Goal: Task Accomplishment & Management: Manage account settings

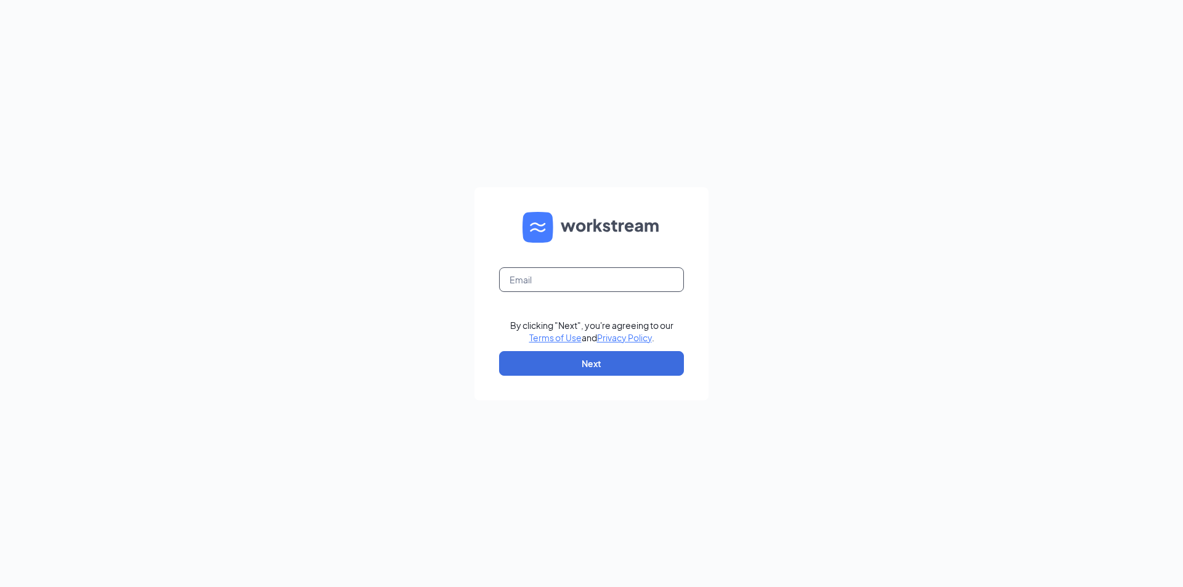
click at [593, 279] on input "text" at bounding box center [591, 279] width 185 height 25
type input "Store2121!"
click at [571, 283] on input "text" at bounding box center [591, 279] width 185 height 25
type input "[EMAIL_ADDRESS][DOMAIN_NAME]"
click at [596, 358] on button "Next" at bounding box center [591, 363] width 185 height 25
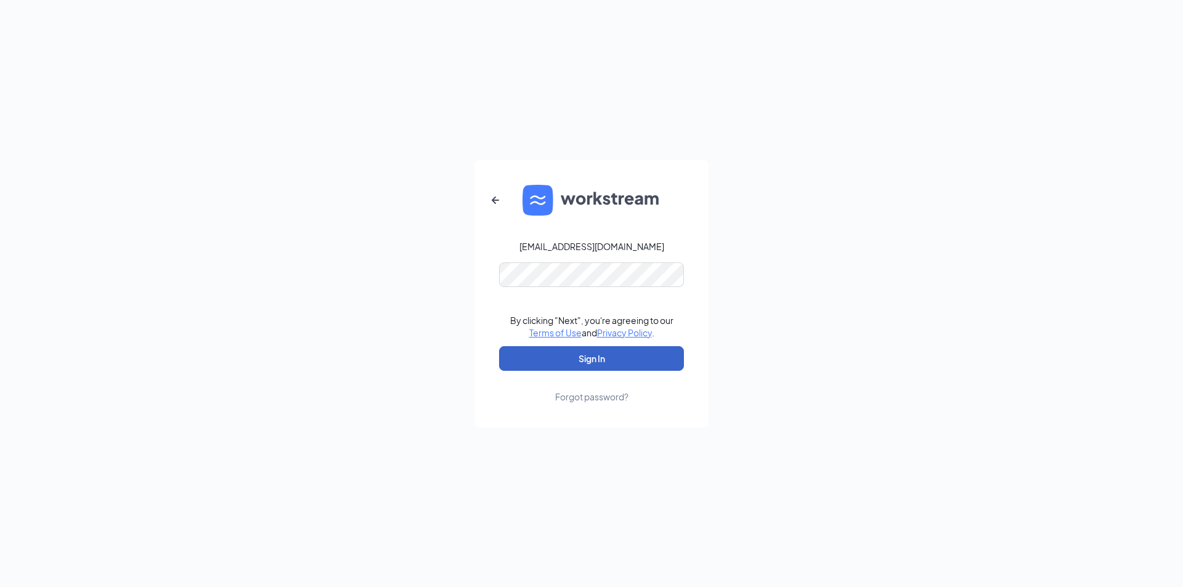
click at [587, 353] on button "Sign In" at bounding box center [591, 358] width 185 height 25
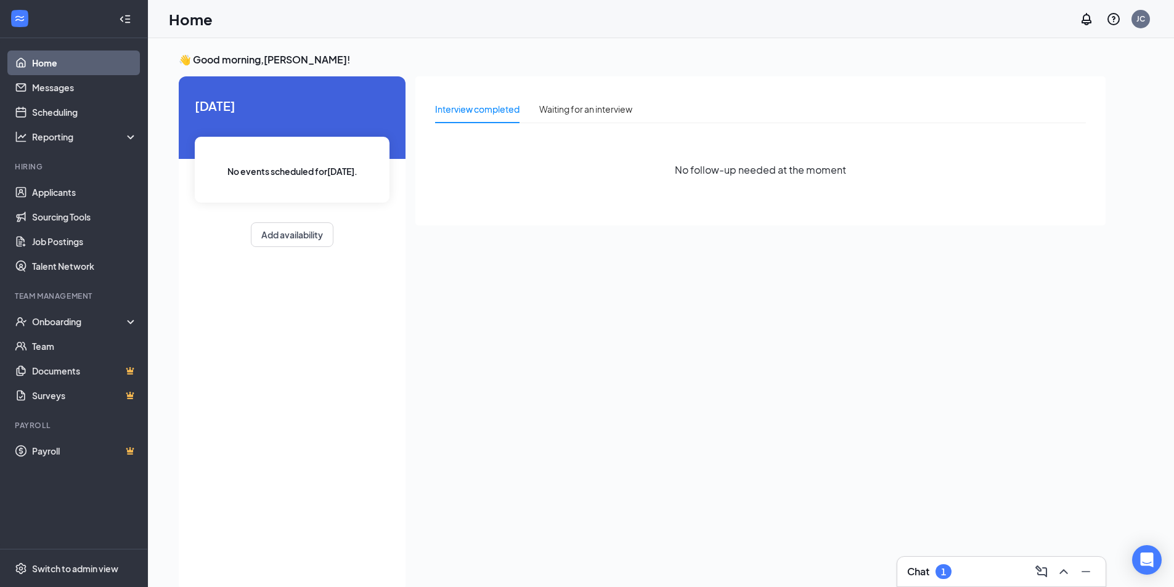
drag, startPoint x: 1092, startPoint y: 0, endPoint x: 531, endPoint y: 306, distance: 638.6
click at [561, 303] on div "Interview completed Waiting for an interview No follow-up needed at the moment" at bounding box center [760, 330] width 690 height 508
click at [49, 190] on link "Applicants" at bounding box center [84, 192] width 105 height 25
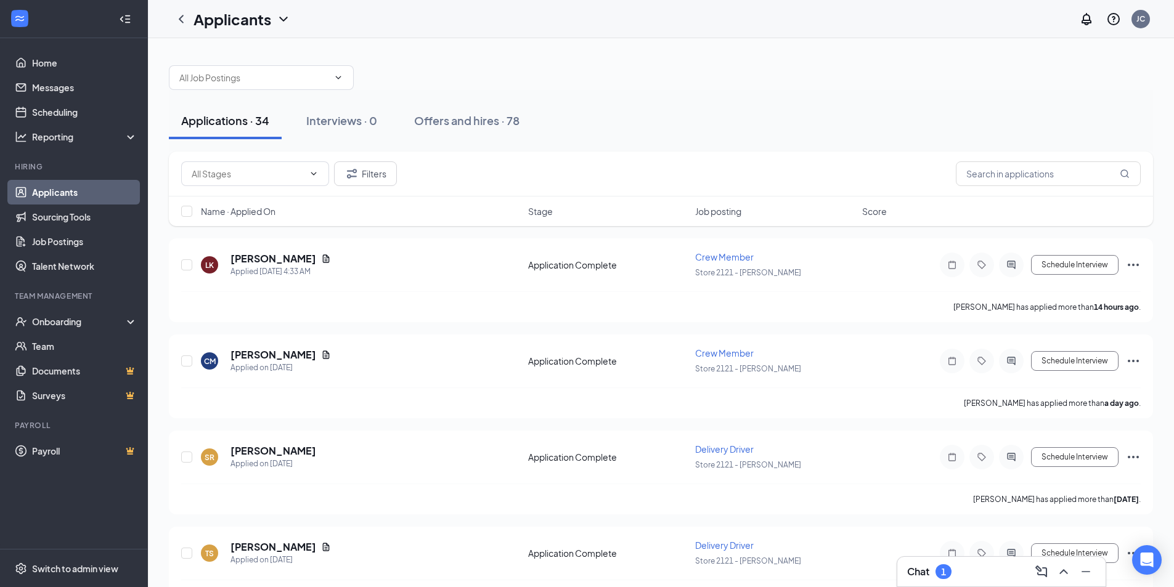
click at [709, 65] on div at bounding box center [661, 71] width 984 height 37
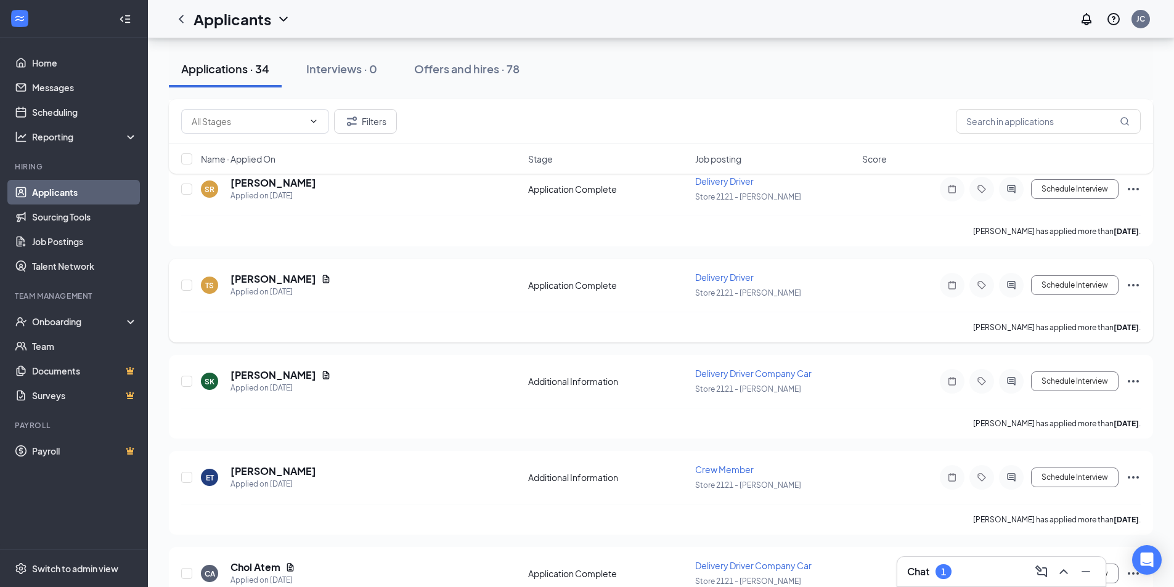
scroll to position [370, 0]
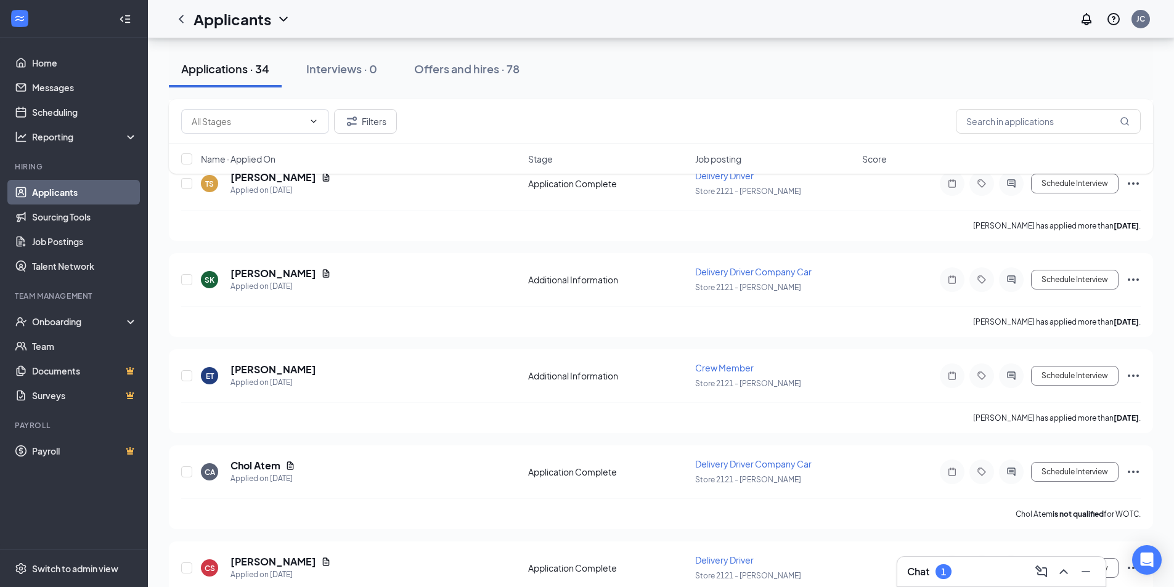
click at [935, 567] on div "Chat 1" at bounding box center [929, 571] width 44 height 15
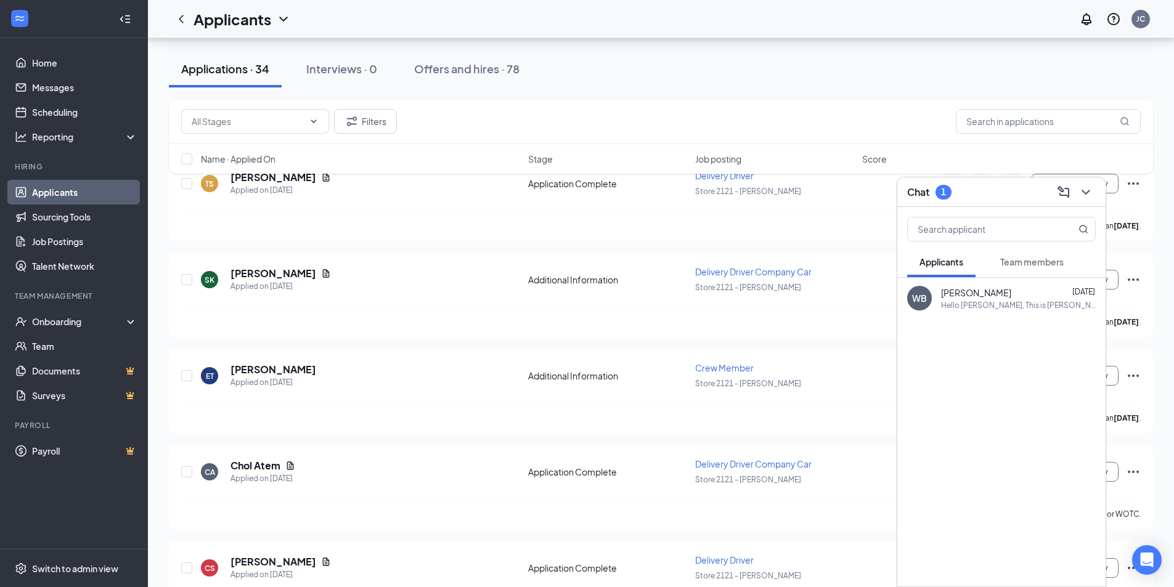
click at [1044, 263] on span "Team members" at bounding box center [1031, 261] width 63 height 11
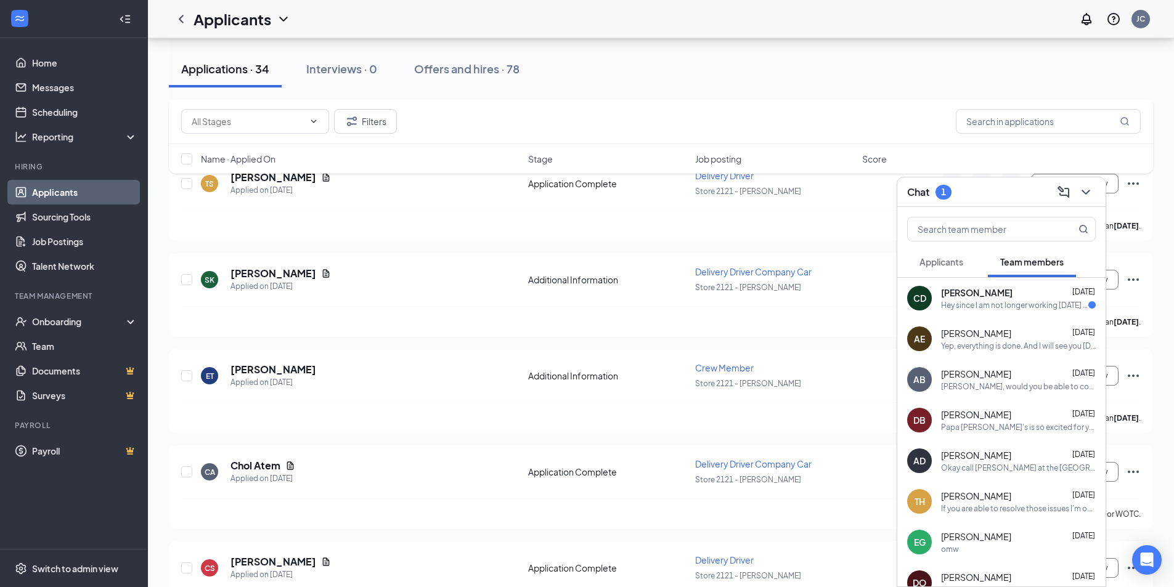
click at [1006, 314] on div "CD Colin Dunleavy Aug 25 Hey since I am not longer working Monday nights..would…" at bounding box center [1001, 298] width 208 height 41
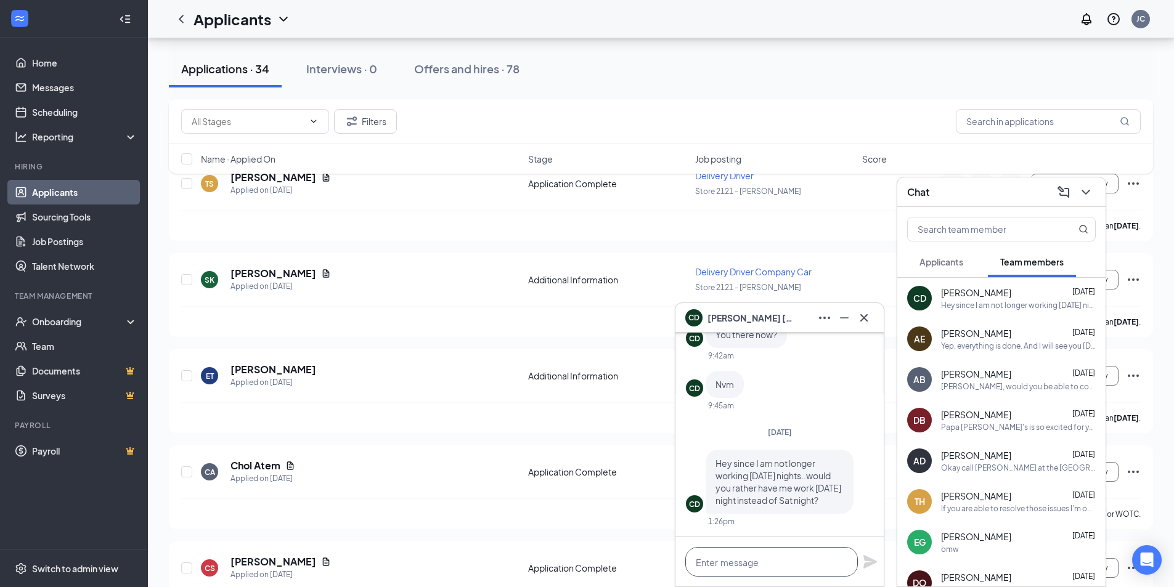
click at [757, 565] on textarea at bounding box center [771, 562] width 173 height 30
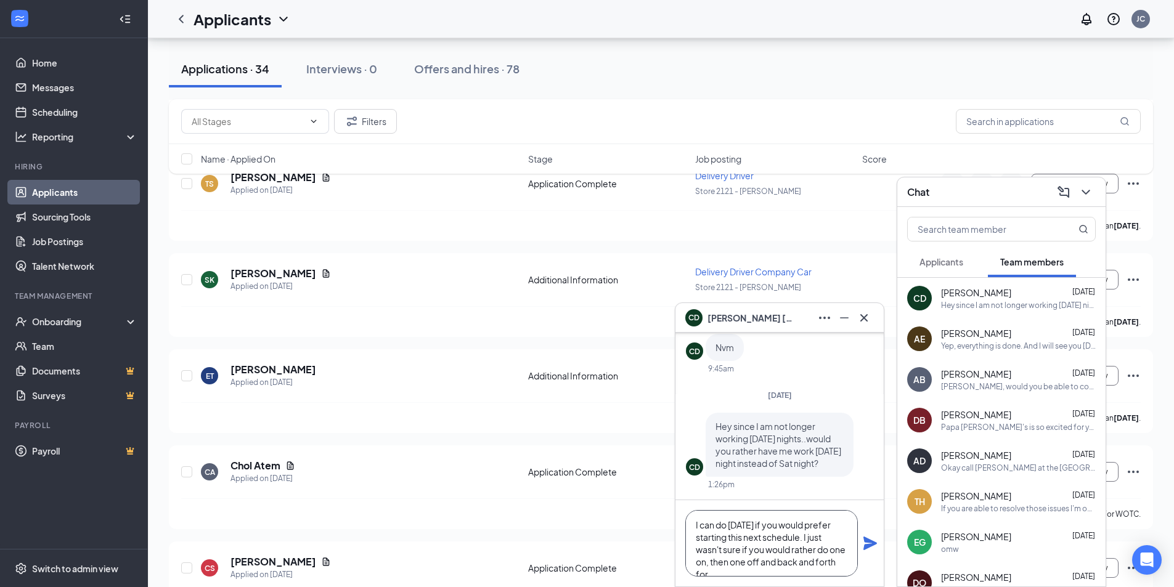
scroll to position [13, 0]
type textarea "I can do Friday if you would prefer starting this next schedule. I just wasn't …"
click at [870, 542] on icon "Plane" at bounding box center [870, 544] width 14 height 14
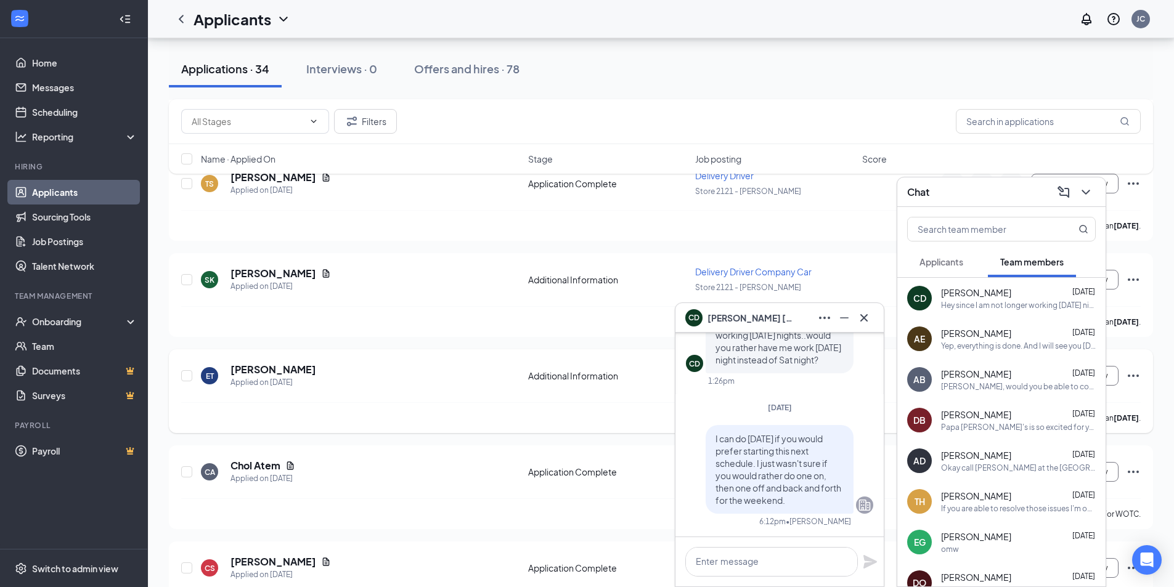
scroll to position [0, 0]
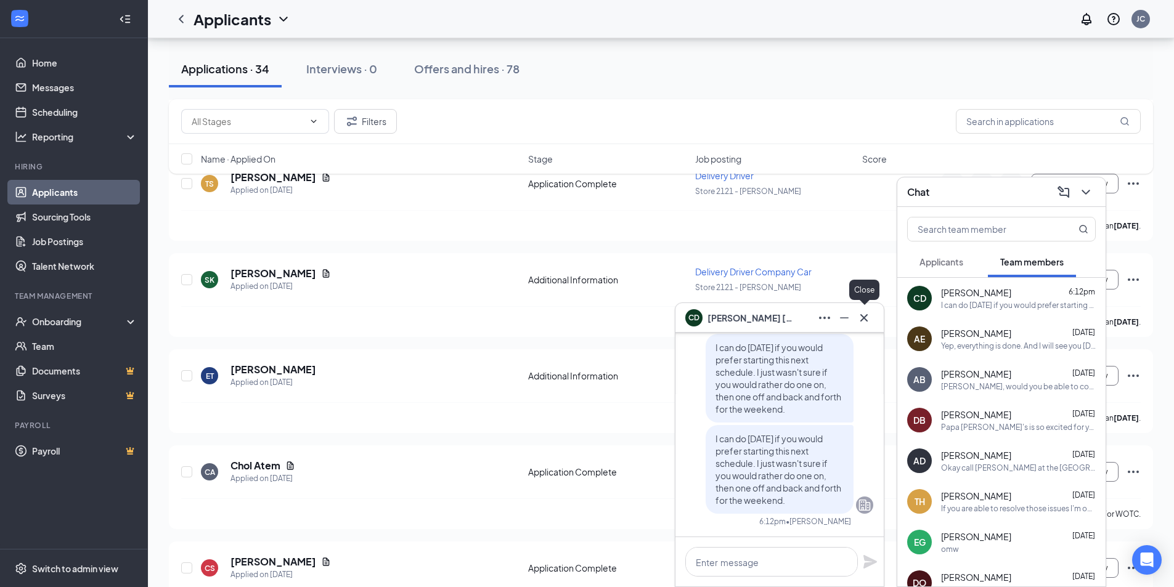
click at [858, 320] on icon "Cross" at bounding box center [863, 318] width 15 height 15
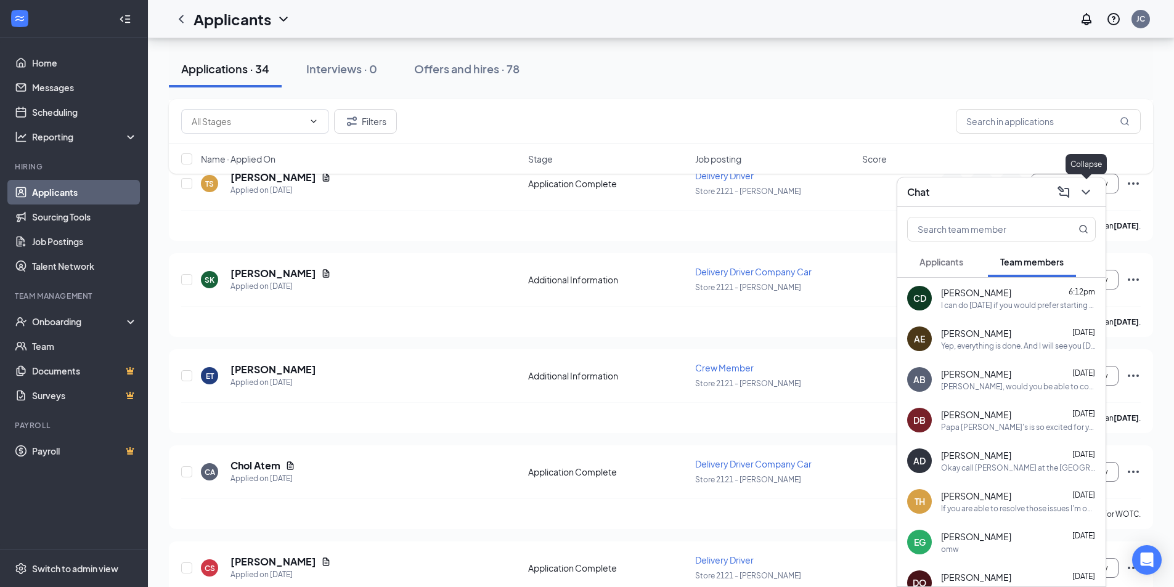
click at [1089, 186] on icon "ChevronDown" at bounding box center [1085, 192] width 15 height 15
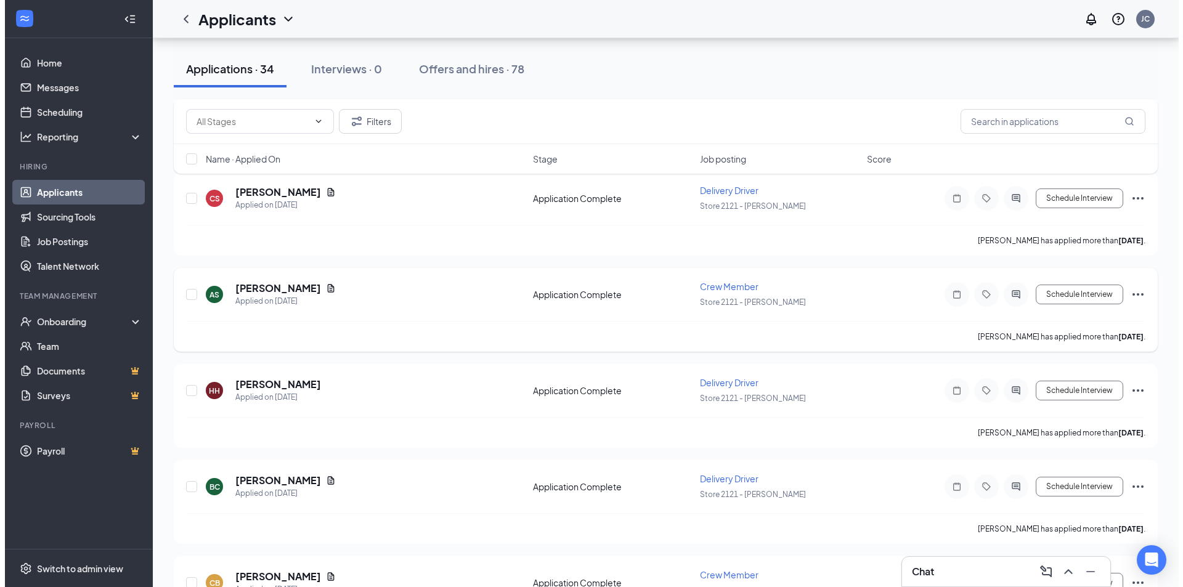
scroll to position [555, 0]
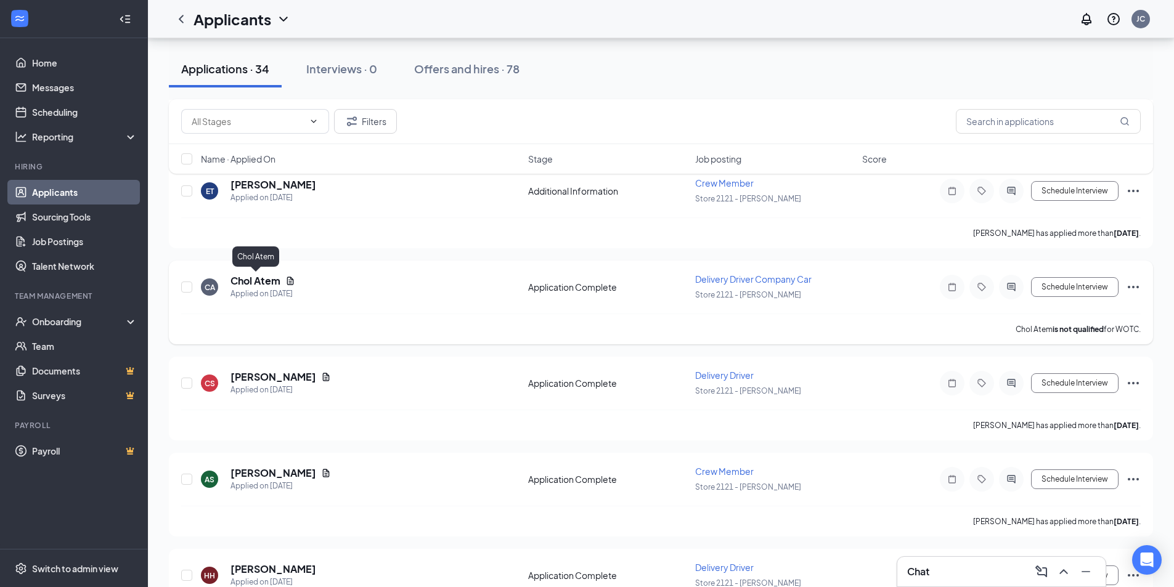
click at [243, 279] on h5 "Chol Atem" at bounding box center [255, 281] width 50 height 14
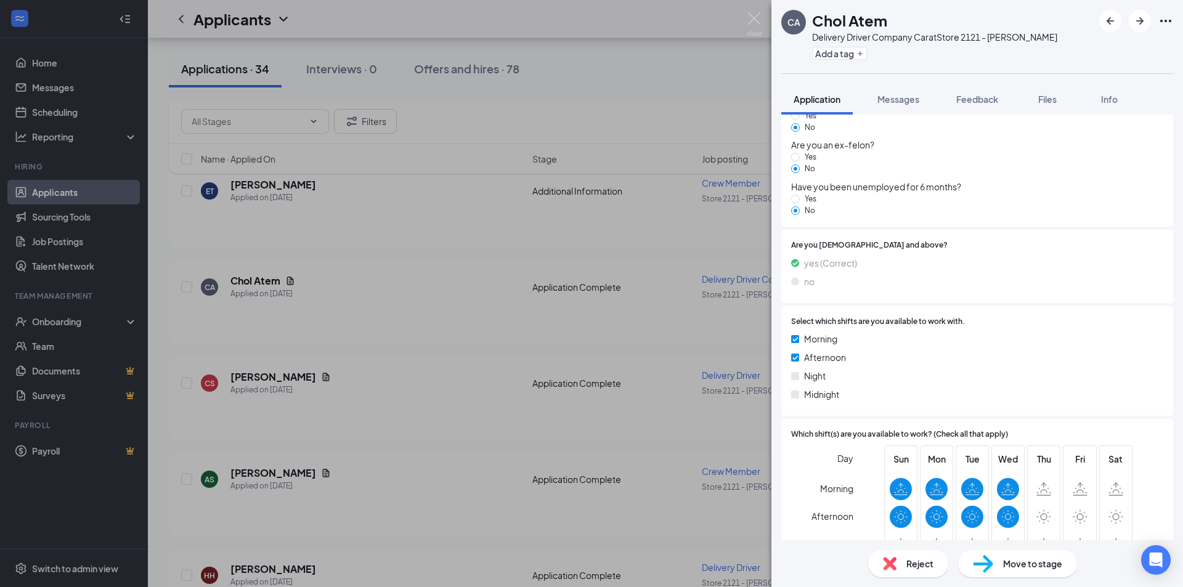
scroll to position [1145, 0]
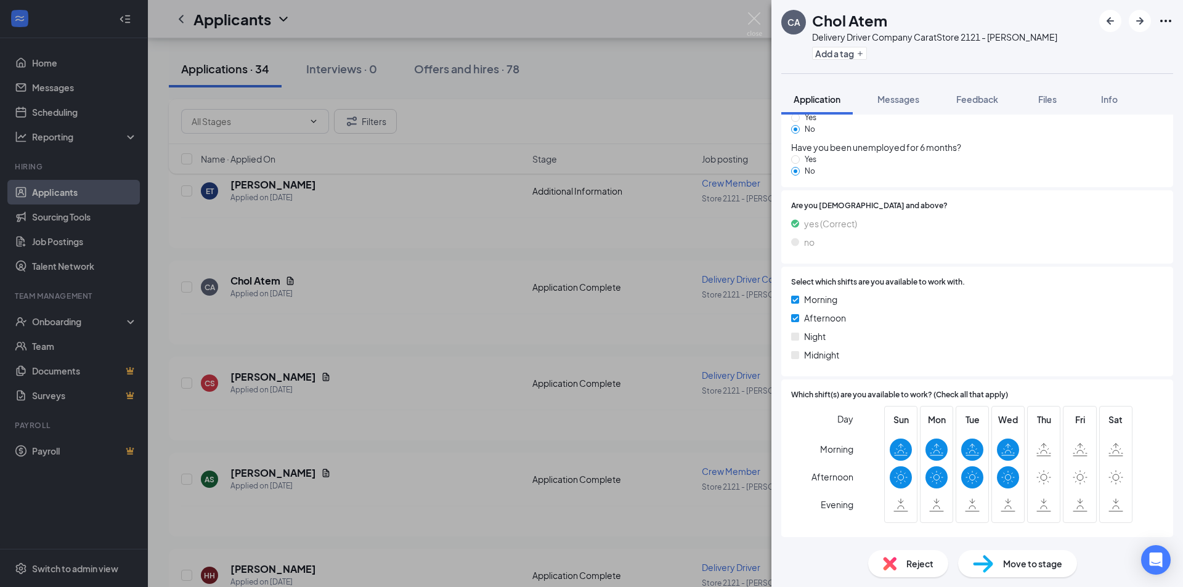
click at [899, 561] on div "Reject" at bounding box center [908, 563] width 80 height 27
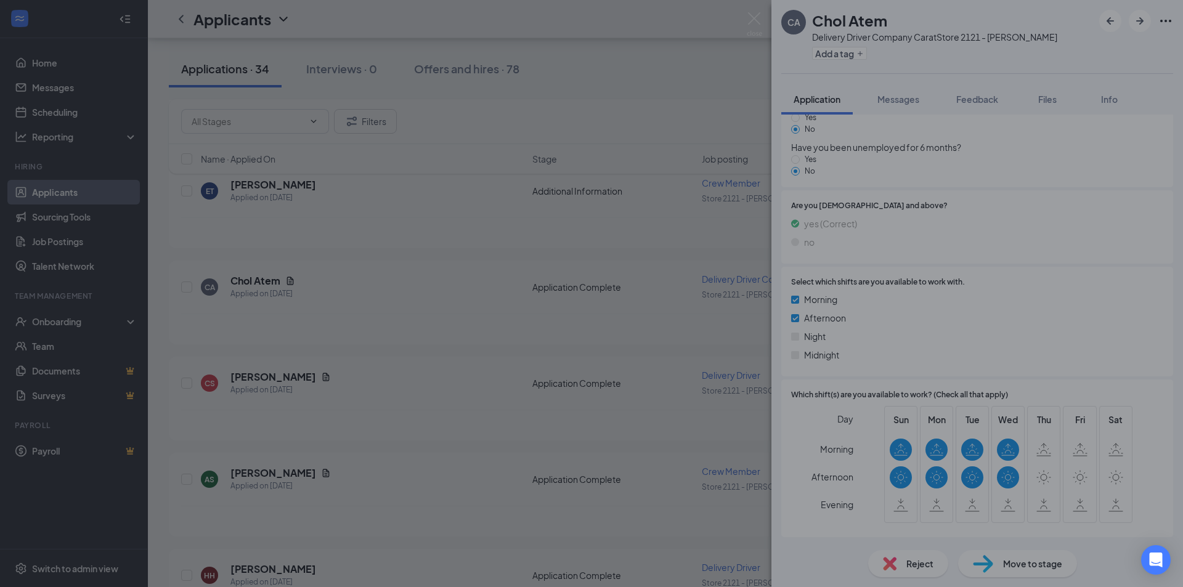
scroll to position [1141, 0]
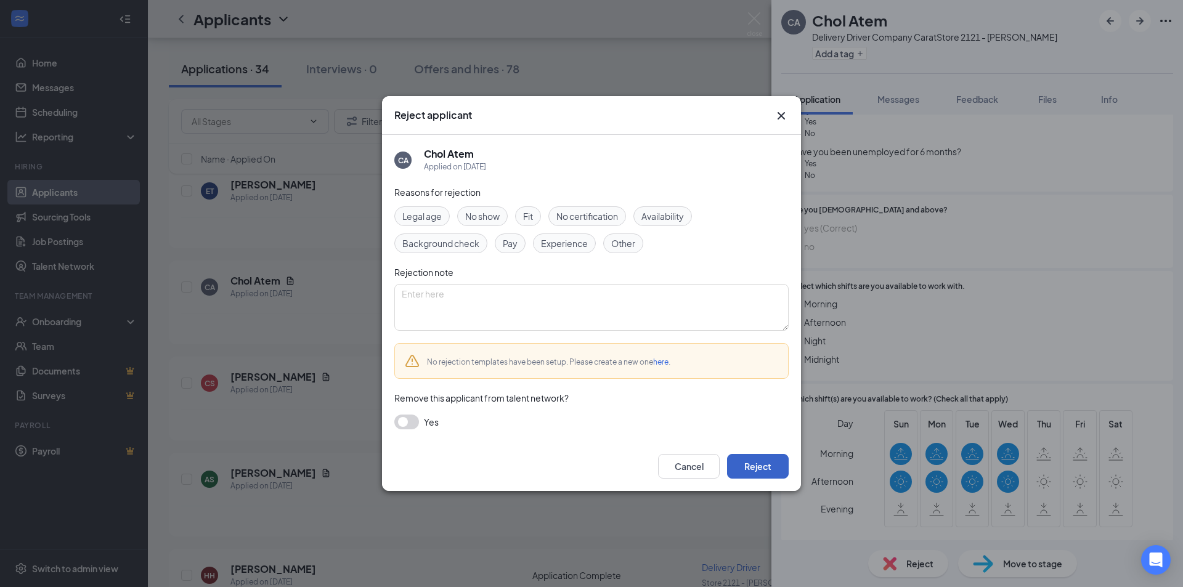
click at [765, 466] on button "Reject" at bounding box center [758, 466] width 62 height 25
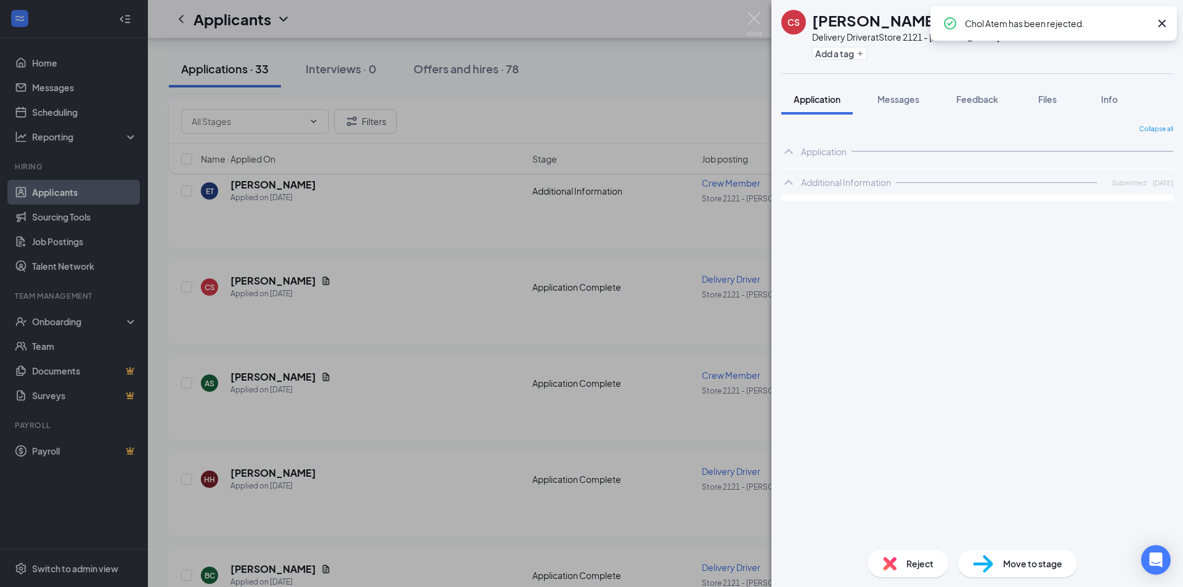
click at [447, 319] on div "CS Carly Stockdale Delivery Driver at Store 2121 - Murray Add a tag Application…" at bounding box center [591, 293] width 1183 height 587
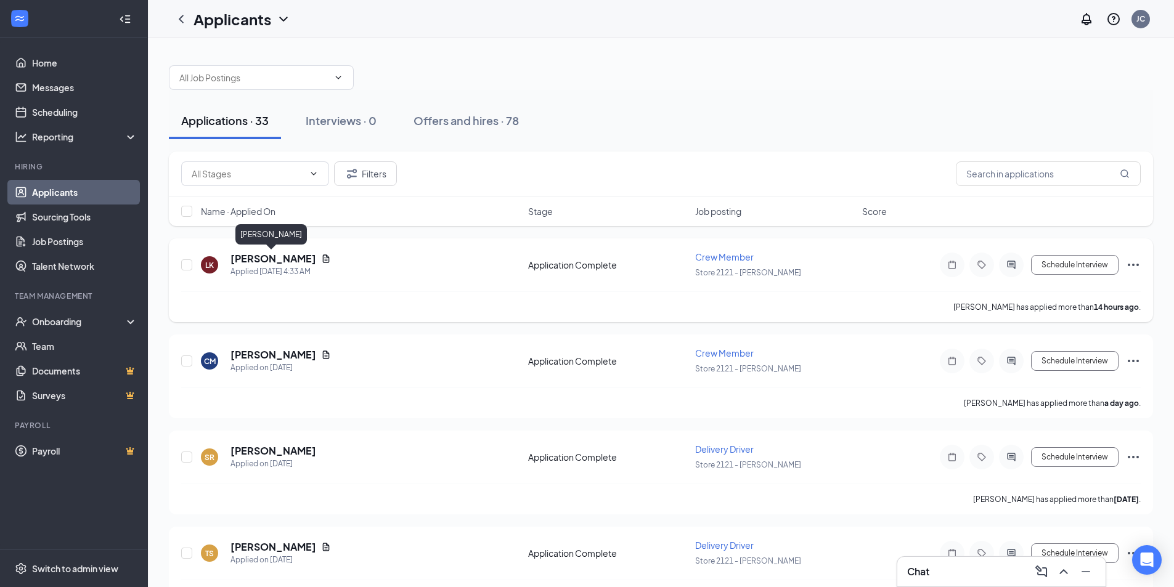
click at [264, 258] on h5 "Legand Kendall" at bounding box center [273, 259] width 86 height 14
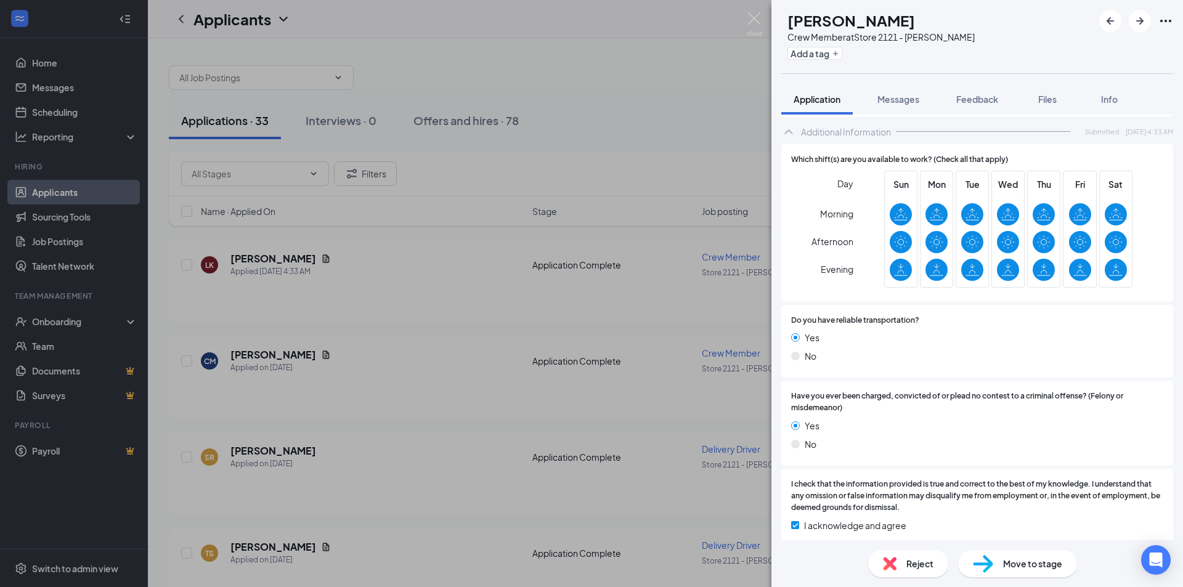
scroll to position [190, 0]
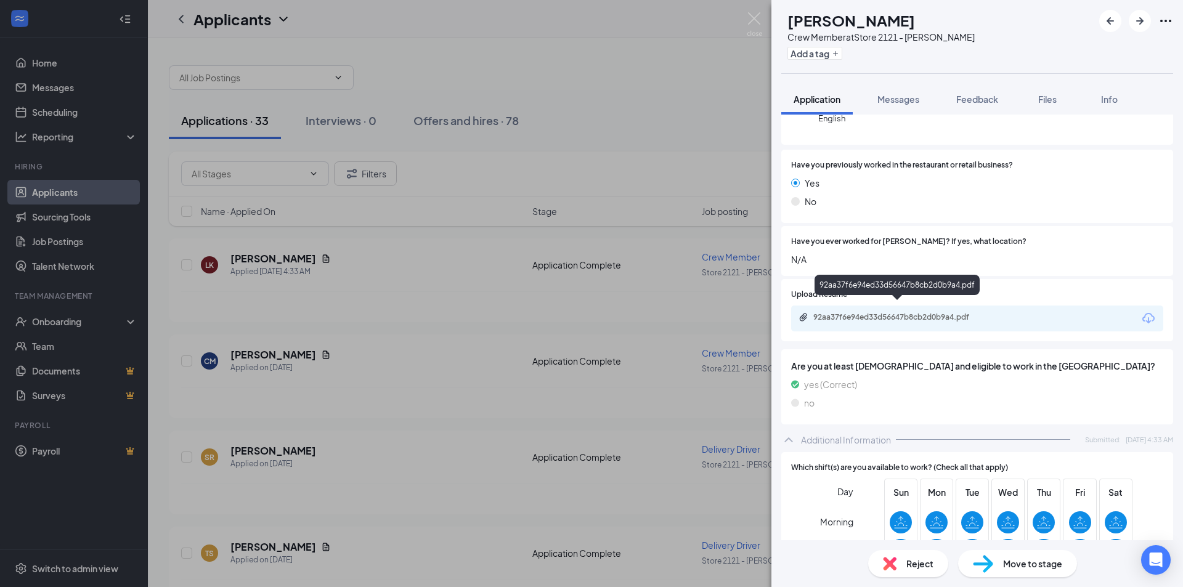
click at [898, 312] on div "92aa37f6e94ed33d56647b8cb2d0b9a4.pdf" at bounding box center [899, 317] width 173 height 10
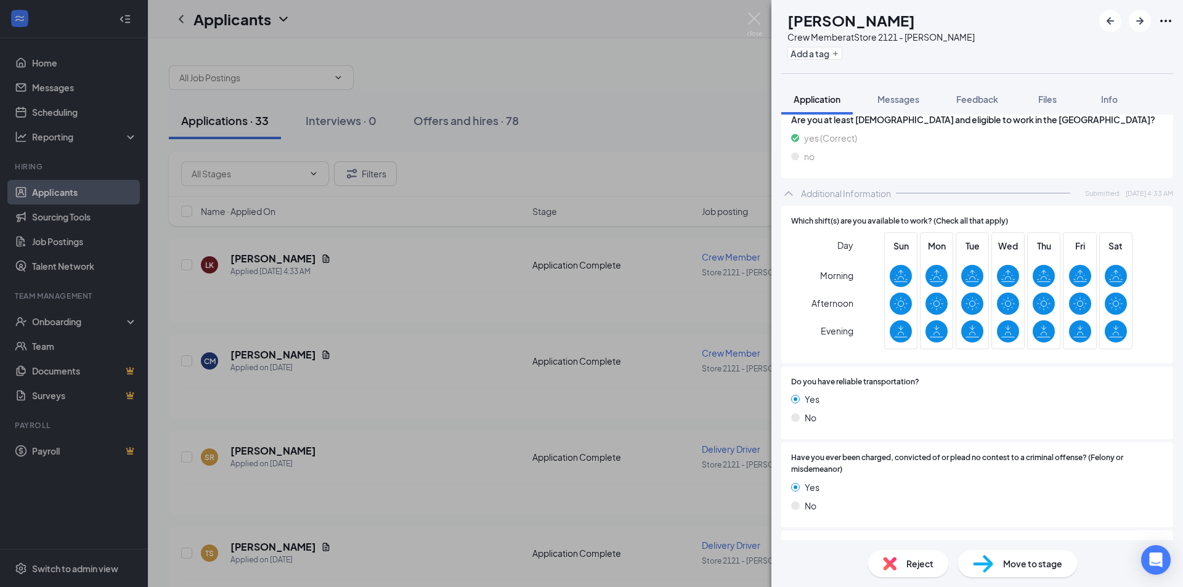
scroll to position [498, 0]
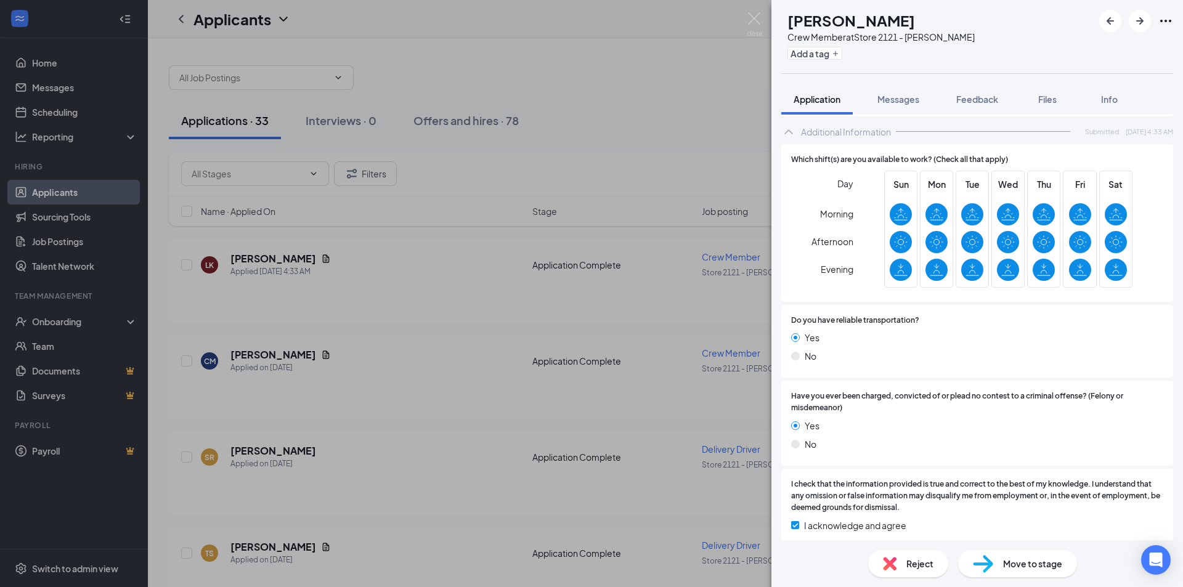
click at [405, 285] on div "LK Legand Kendall Crew Member at Store 2121 - Murray Add a tag Application Mess…" at bounding box center [591, 293] width 1183 height 587
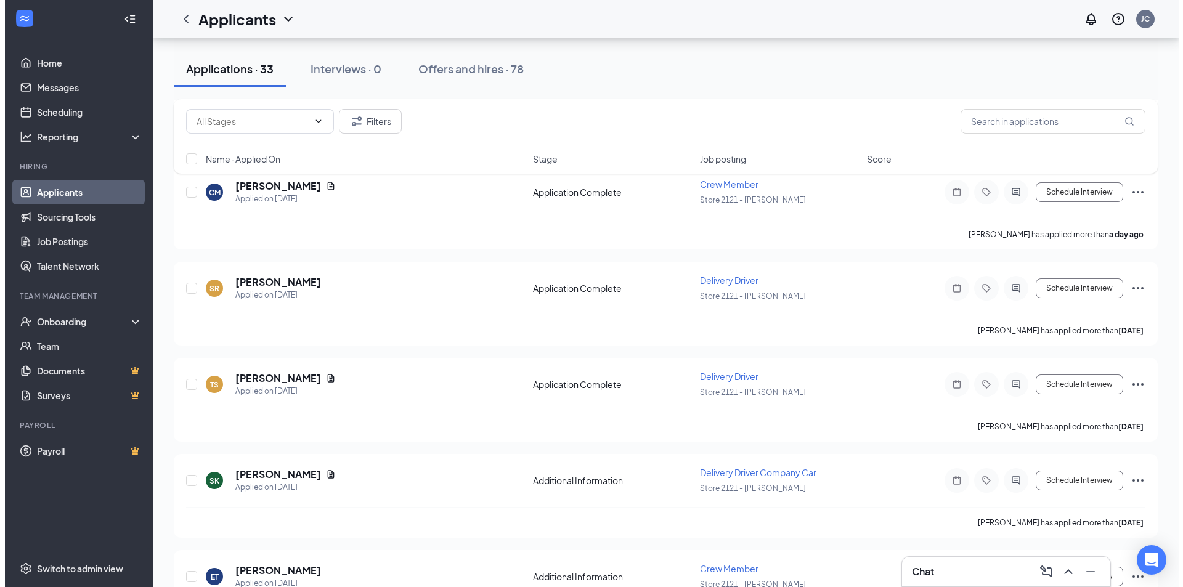
scroll to position [123, 0]
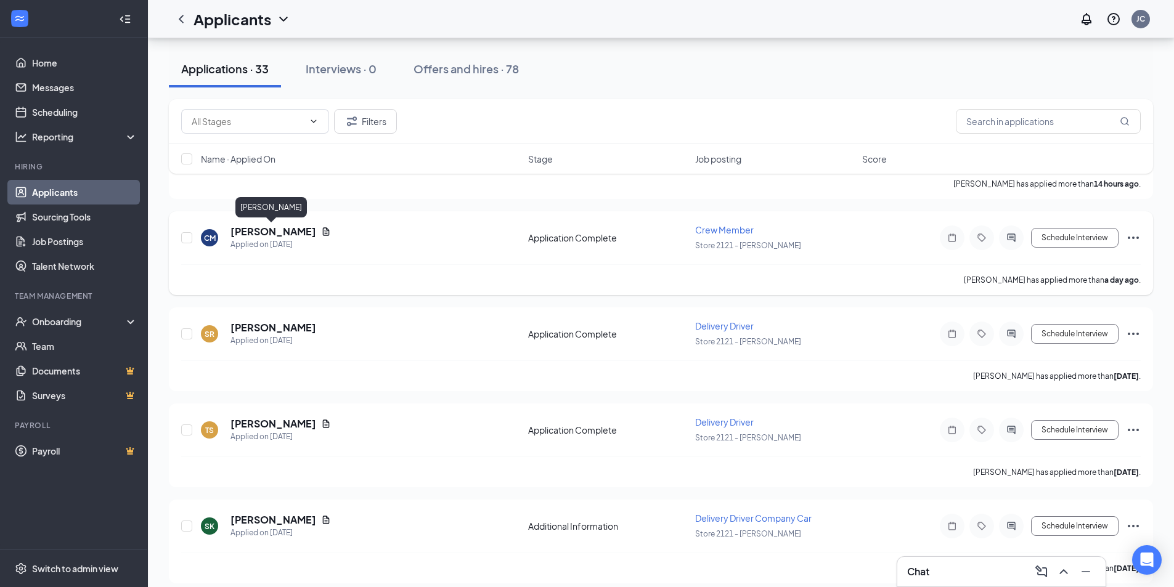
click at [272, 229] on h5 "Chris Morrison" at bounding box center [273, 232] width 86 height 14
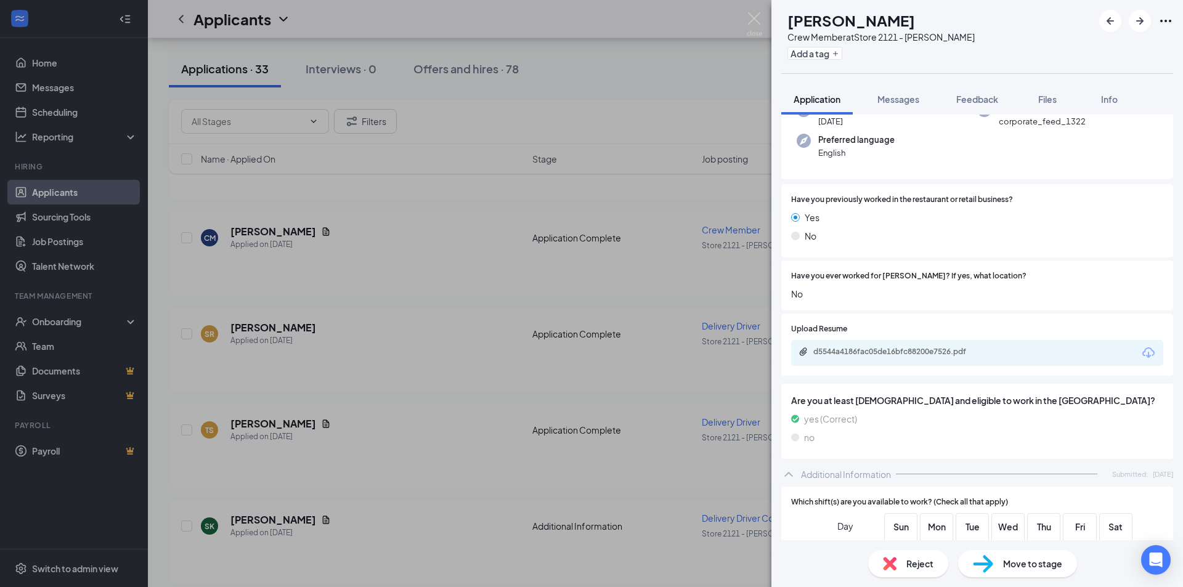
scroll to position [246, 0]
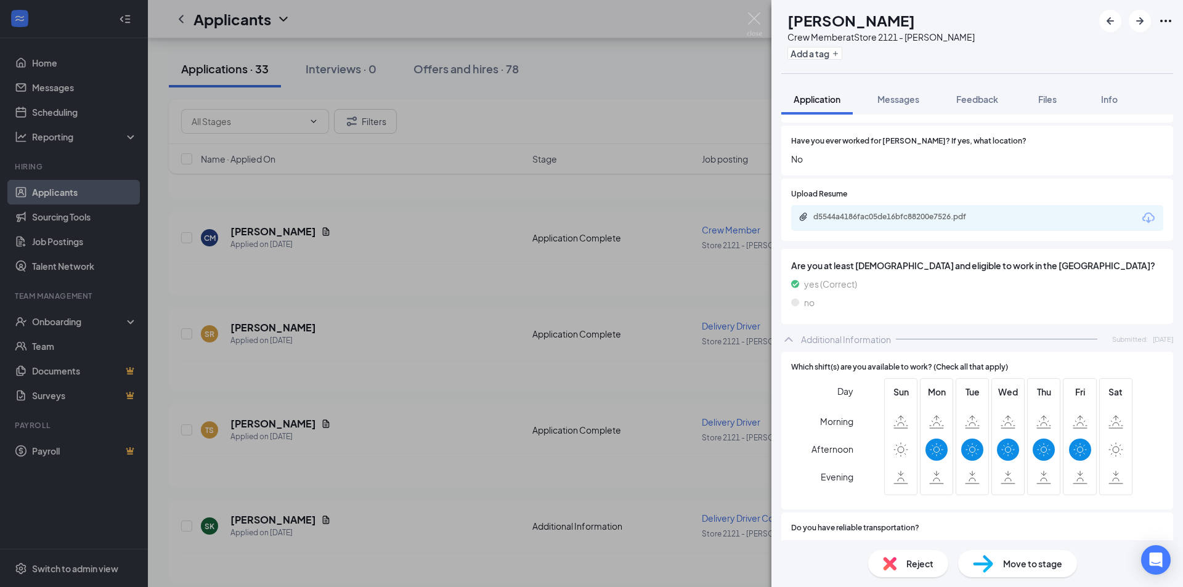
click at [906, 565] on span "Reject" at bounding box center [919, 564] width 27 height 14
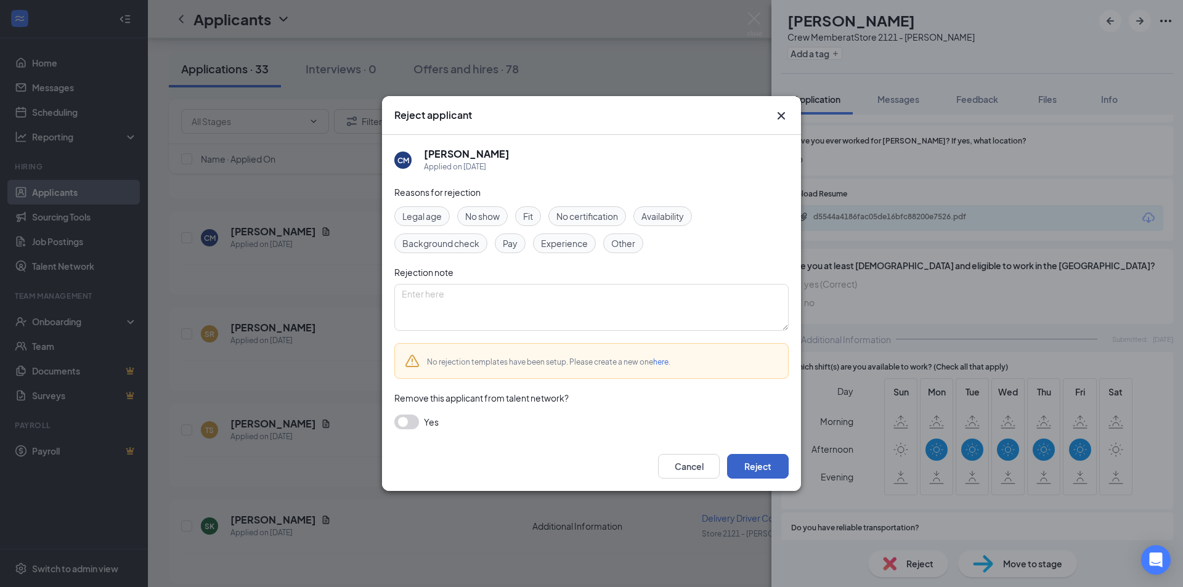
click at [776, 463] on button "Reject" at bounding box center [758, 466] width 62 height 25
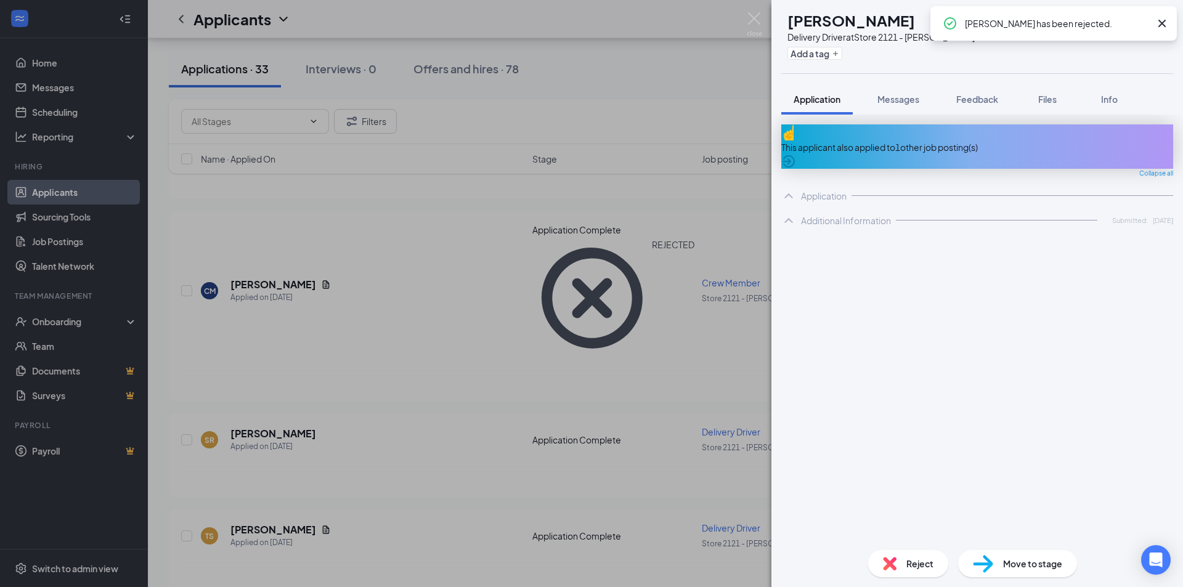
click at [381, 388] on div "SR Sebastian Rojas Delivery Driver at Store 2121 - Murray Add a tag Application…" at bounding box center [591, 293] width 1183 height 587
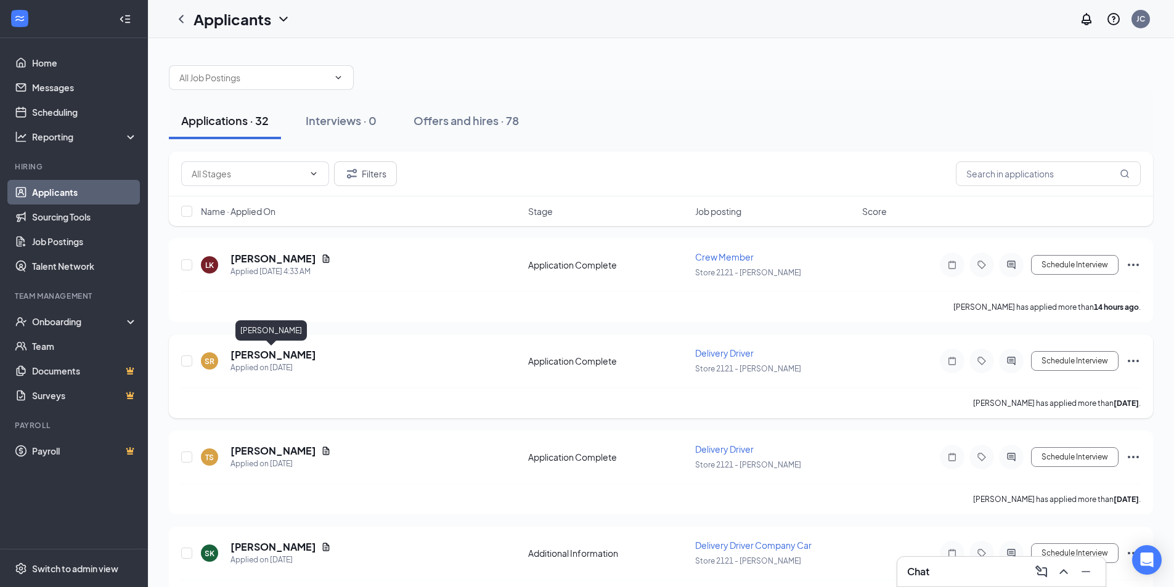
click at [295, 356] on h5 "Sebastian Rojas" at bounding box center [273, 355] width 86 height 14
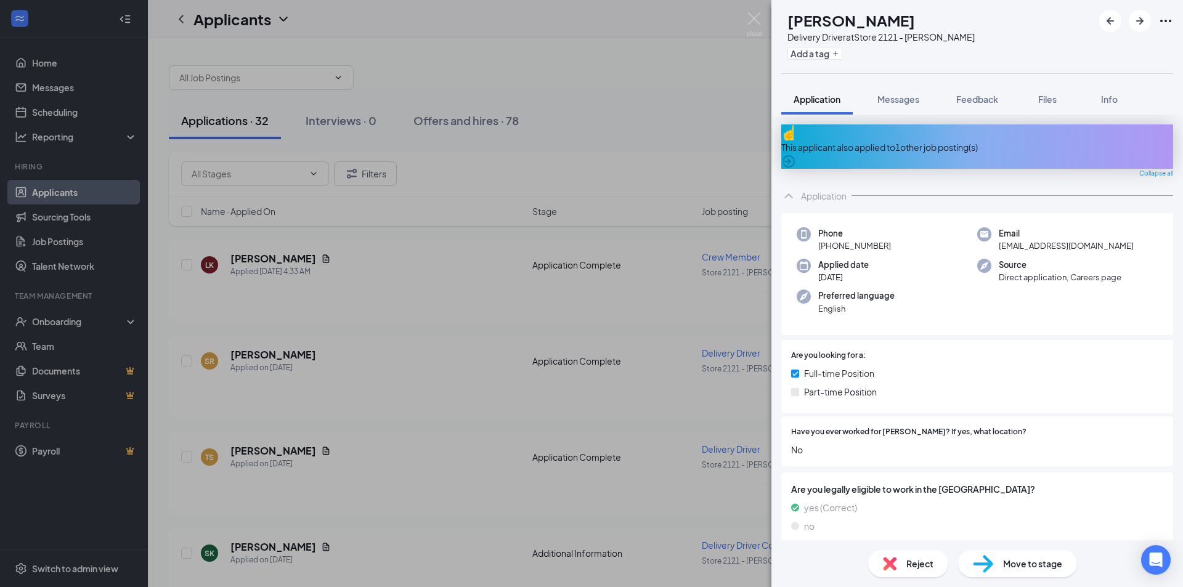
click at [394, 328] on div "SR Sebastian Rojas Delivery Driver at Store 2121 - Murray Add a tag Application…" at bounding box center [591, 293] width 1183 height 587
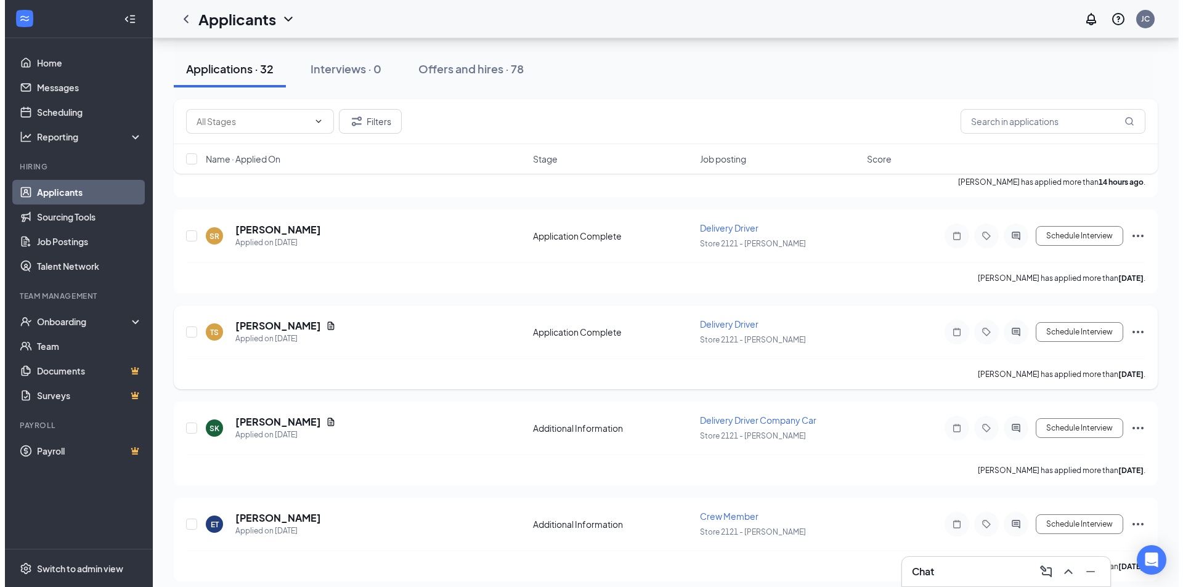
scroll to position [185, 0]
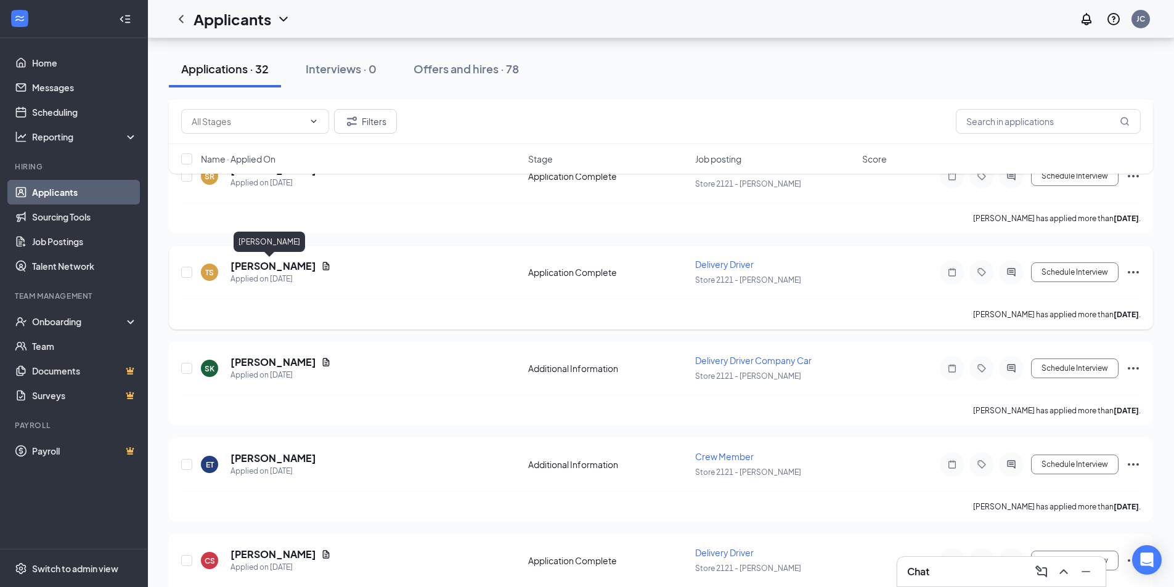
click at [266, 269] on h5 "Tyler Sollers" at bounding box center [273, 266] width 86 height 14
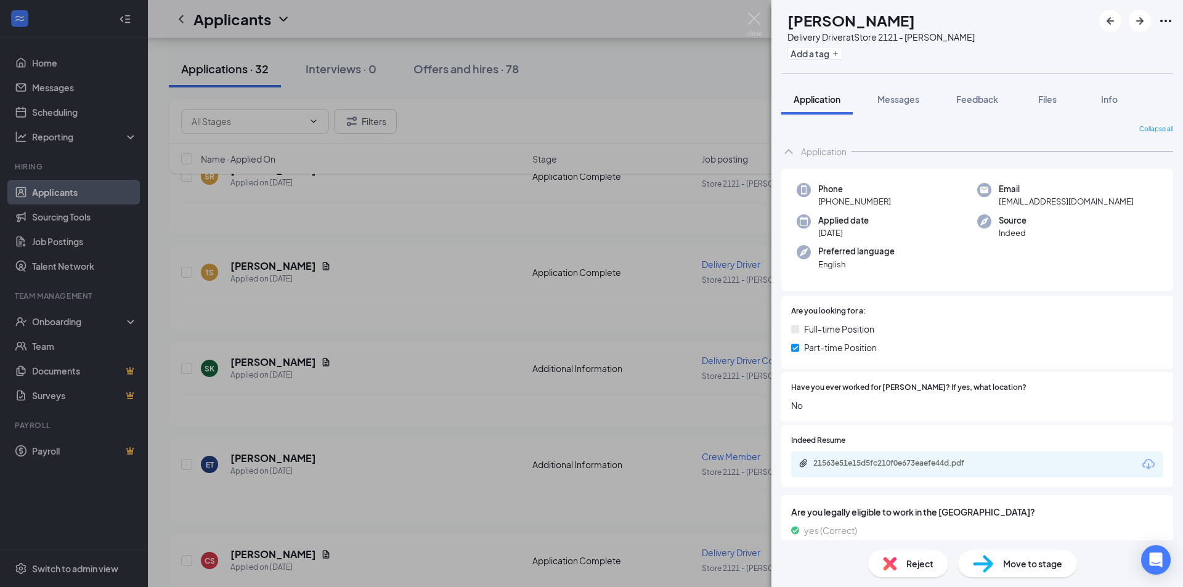
click at [905, 558] on div "Reject" at bounding box center [908, 563] width 80 height 27
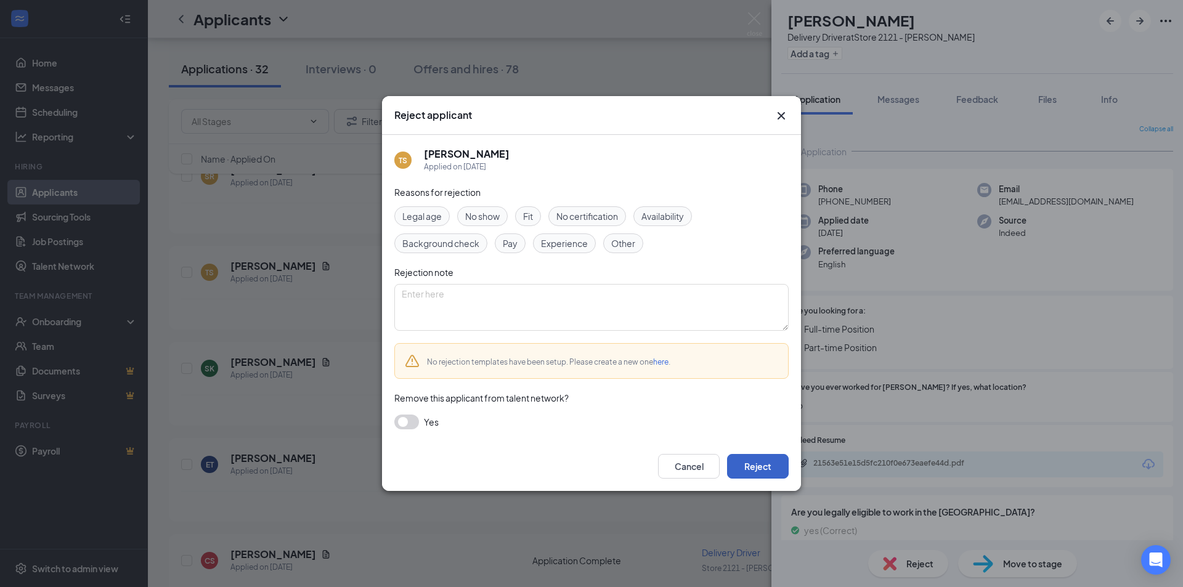
click at [750, 465] on button "Reject" at bounding box center [758, 466] width 62 height 25
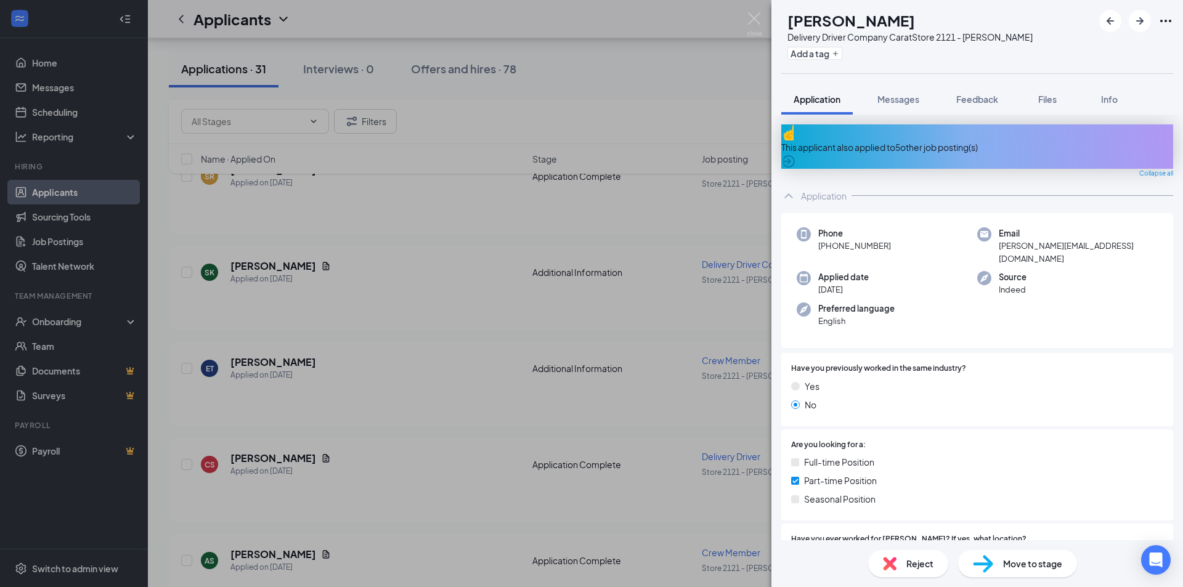
click at [632, 417] on div "SK Sarah Kelsch Delivery Driver Company Car at Store 2121 - Murray Add a tag Ap…" at bounding box center [591, 293] width 1183 height 587
